Goal: Find specific page/section: Locate a particular part of the current website

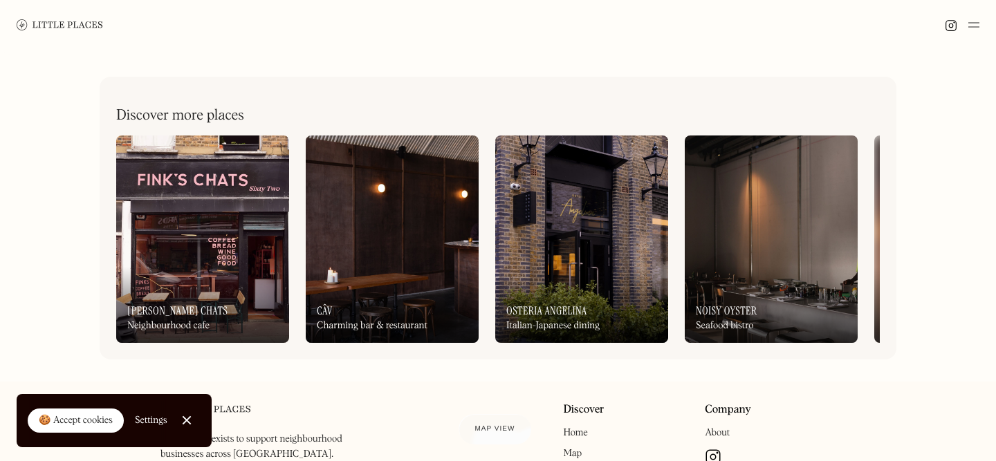
scroll to position [517, 0]
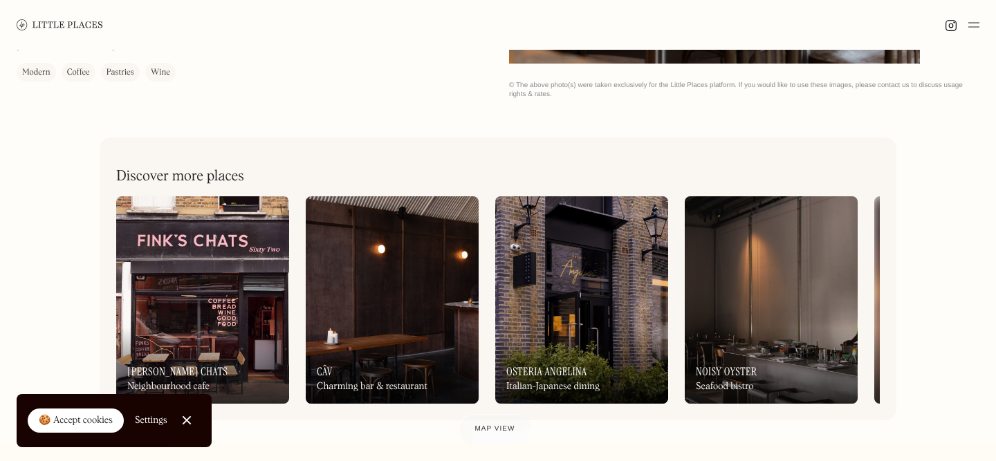
click at [574, 322] on img at bounding box center [581, 299] width 173 height 207
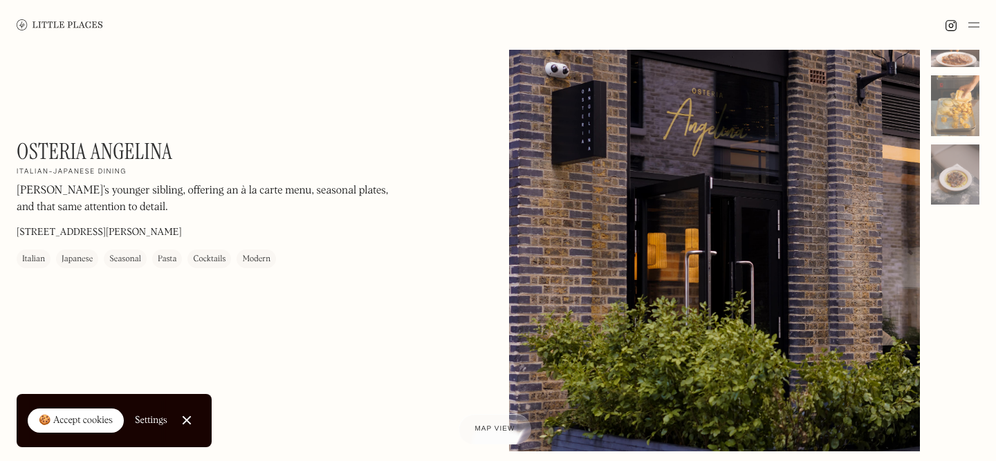
scroll to position [128, 0]
click at [99, 144] on h1 "Osteria Angelina" at bounding box center [95, 151] width 156 height 26
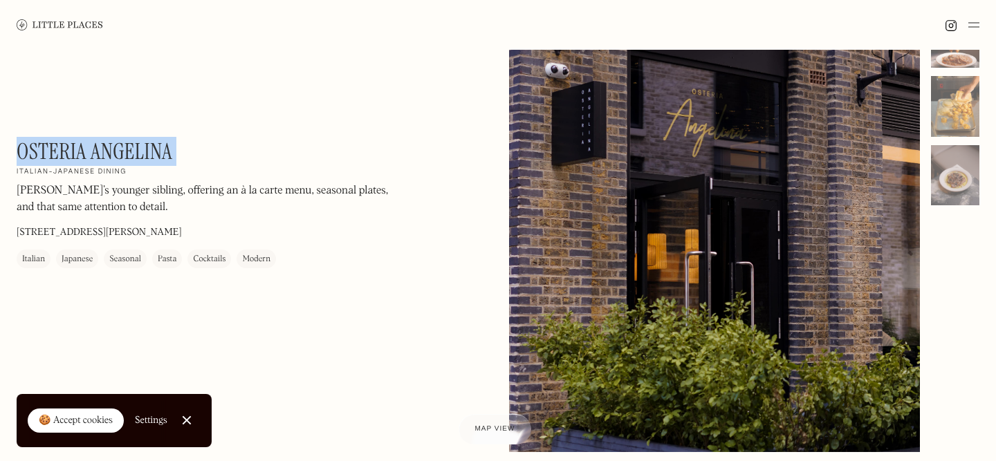
click at [99, 144] on h1 "Osteria Angelina" at bounding box center [95, 151] width 156 height 26
copy div "Osteria [PERSON_NAME] On Our Radar"
